Goal: Information Seeking & Learning: Check status

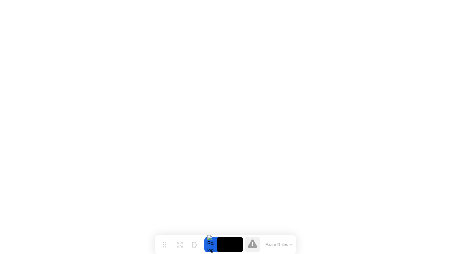
click at [279, 242] on button "Exam Rules" at bounding box center [279, 244] width 31 height 5
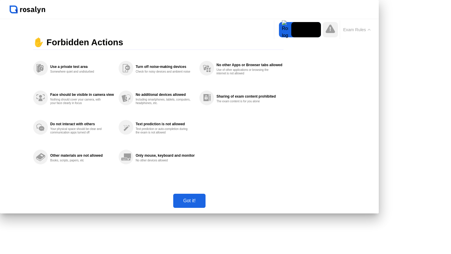
click at [204, 203] on div "Got it!" at bounding box center [189, 200] width 29 height 5
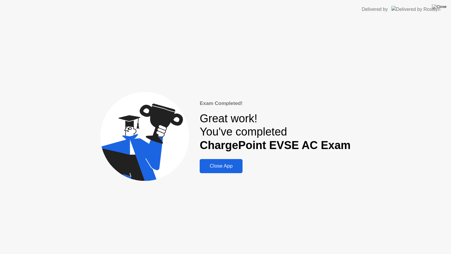
click at [214, 169] on div "Close App" at bounding box center [221, 166] width 39 height 6
